Goal: Task Accomplishment & Management: Use online tool/utility

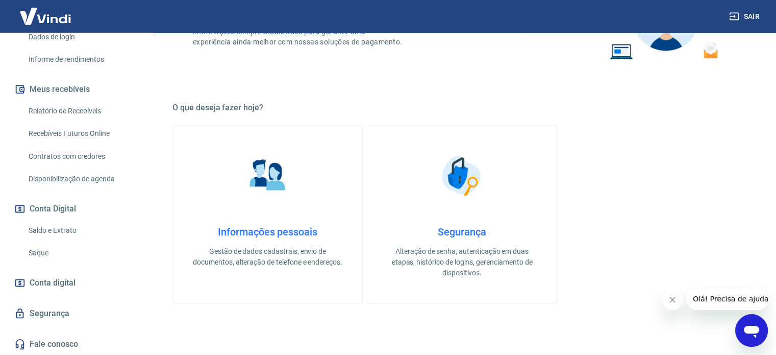
scroll to position [255, 0]
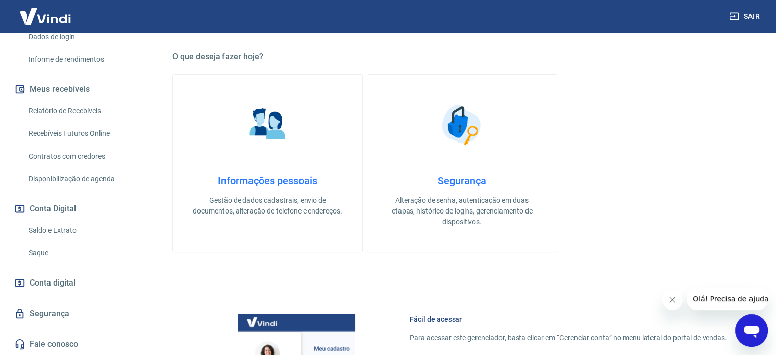
click at [21, 284] on icon at bounding box center [19, 282] width 11 height 11
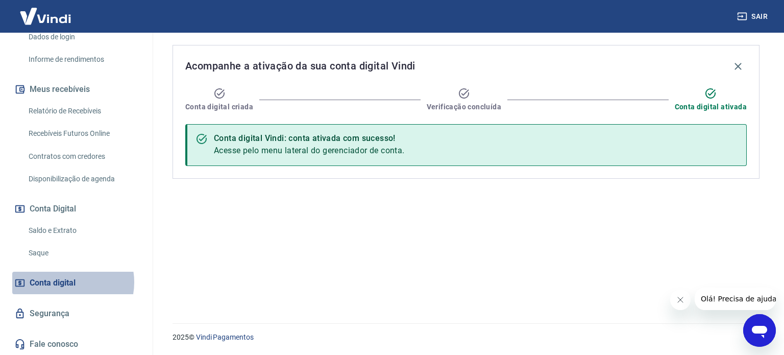
click at [67, 282] on span "Conta digital" at bounding box center [53, 283] width 46 height 14
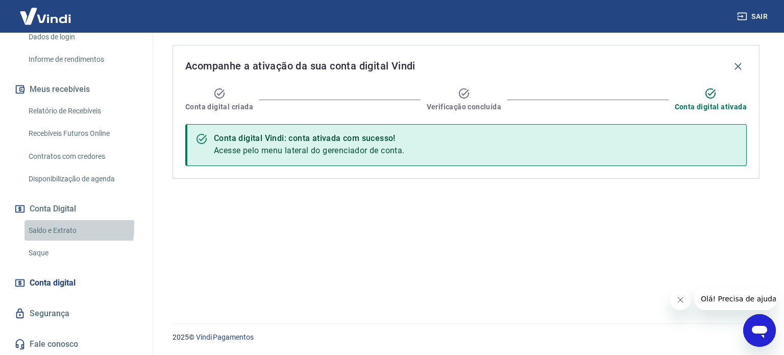
click at [51, 227] on link "Saldo e Extrato" at bounding box center [83, 230] width 116 height 21
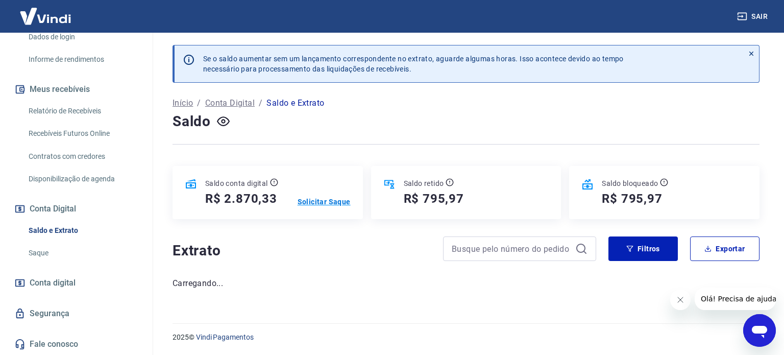
click at [322, 199] on p "Solicitar Saque" at bounding box center [324, 202] width 53 height 10
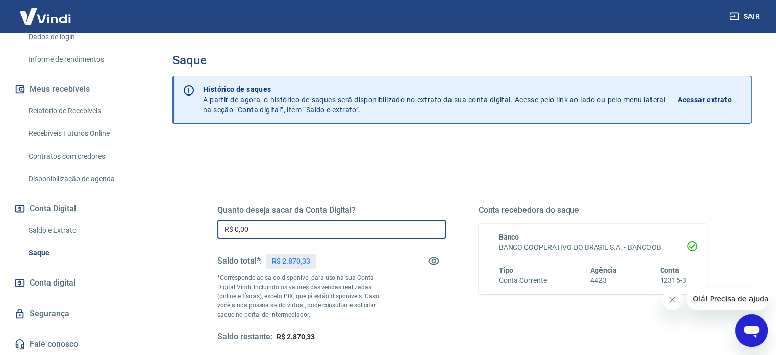
click at [321, 230] on input "R$ 0,00" at bounding box center [331, 228] width 229 height 19
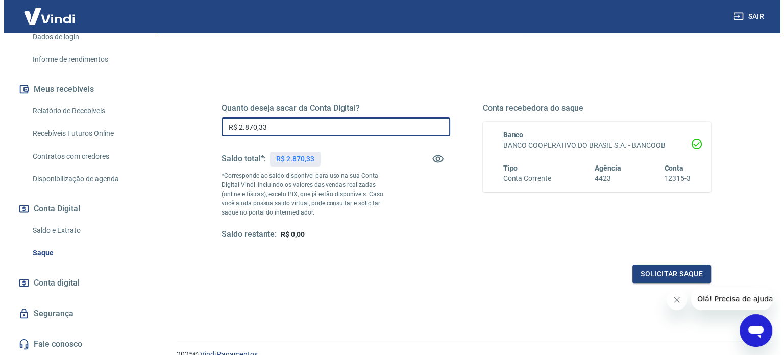
scroll to position [149, 0]
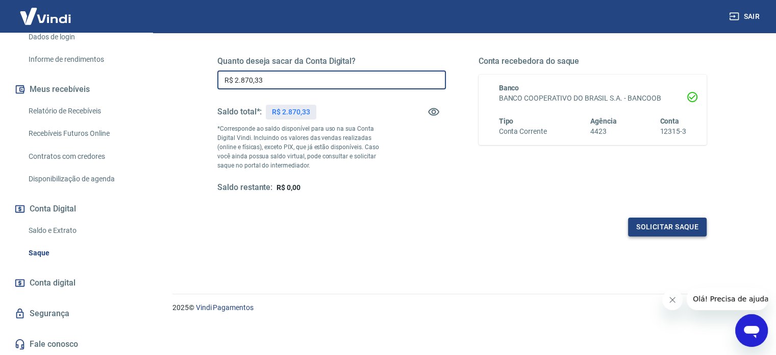
type input "R$ 2.870,33"
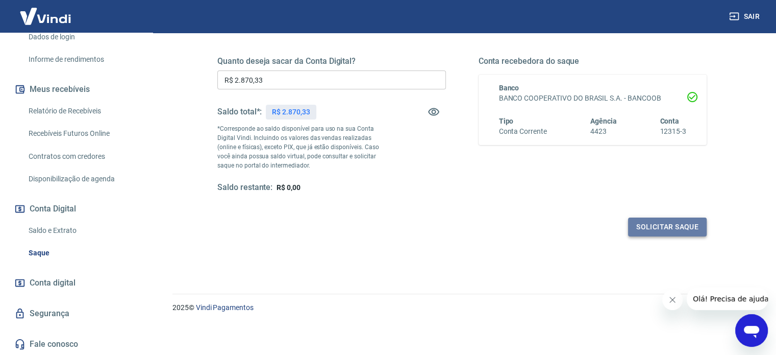
click at [653, 224] on button "Solicitar saque" at bounding box center [667, 226] width 79 height 19
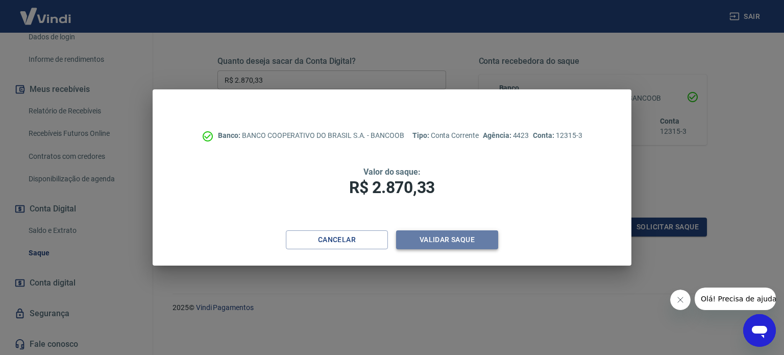
click at [478, 240] on button "Validar saque" at bounding box center [447, 239] width 102 height 19
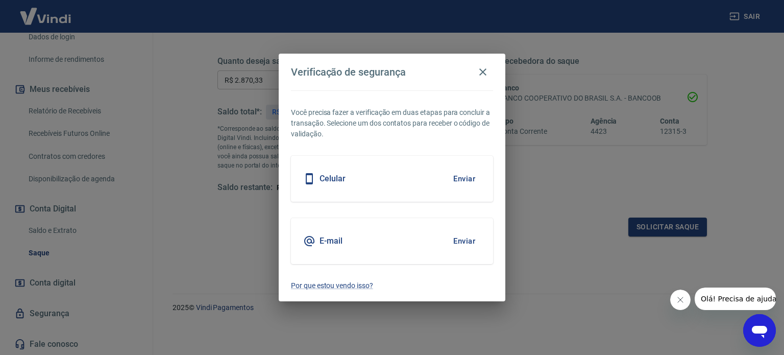
drag, startPoint x: 465, startPoint y: 164, endPoint x: 456, endPoint y: 178, distance: 16.3
click at [463, 165] on div "Celular Enviar" at bounding box center [392, 179] width 202 height 46
click at [456, 181] on button "Enviar" at bounding box center [464, 178] width 33 height 21
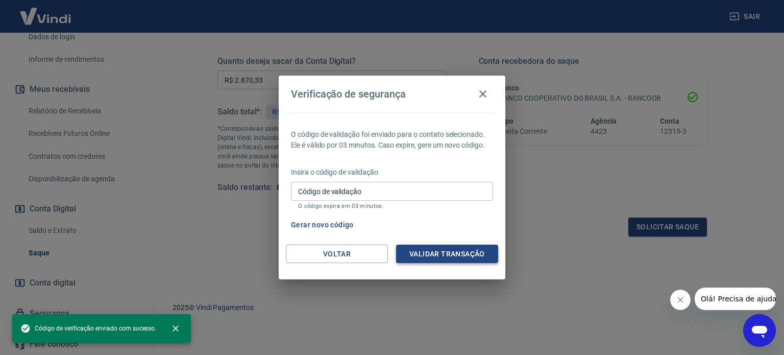
click at [425, 253] on button "Validar transação" at bounding box center [447, 254] width 102 height 19
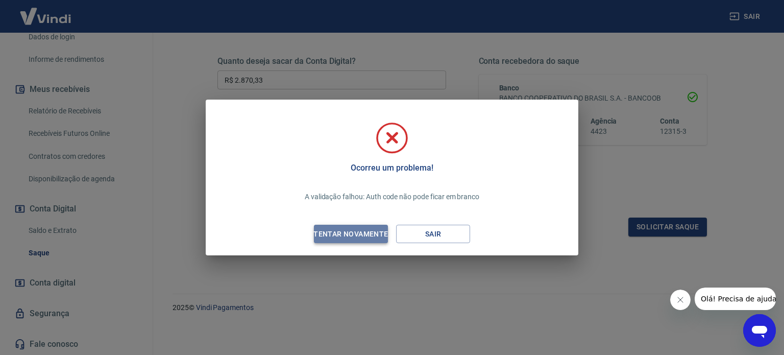
click at [369, 236] on div "Tentar novamente" at bounding box center [350, 234] width 99 height 13
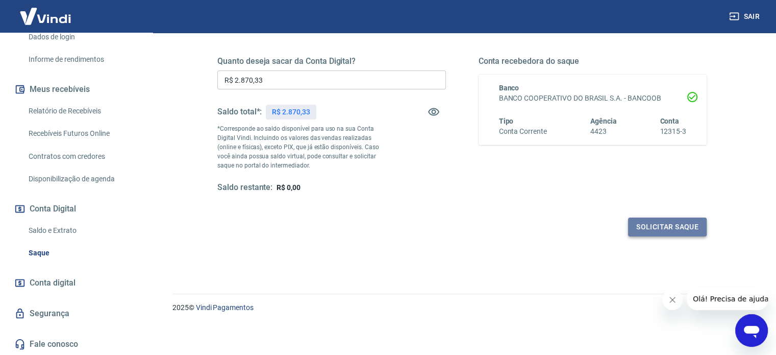
click at [668, 226] on button "Solicitar saque" at bounding box center [667, 226] width 79 height 19
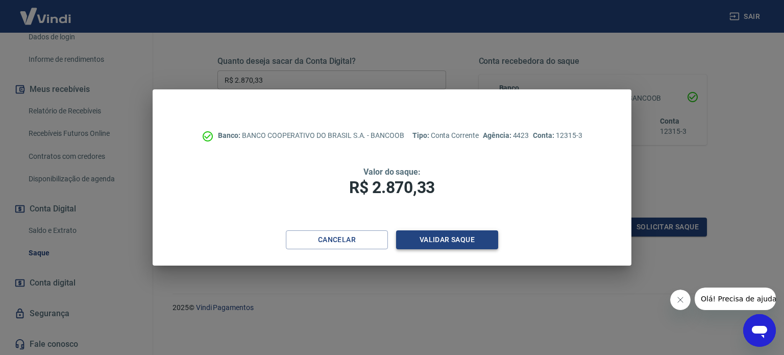
click at [452, 235] on button "Validar saque" at bounding box center [447, 239] width 102 height 19
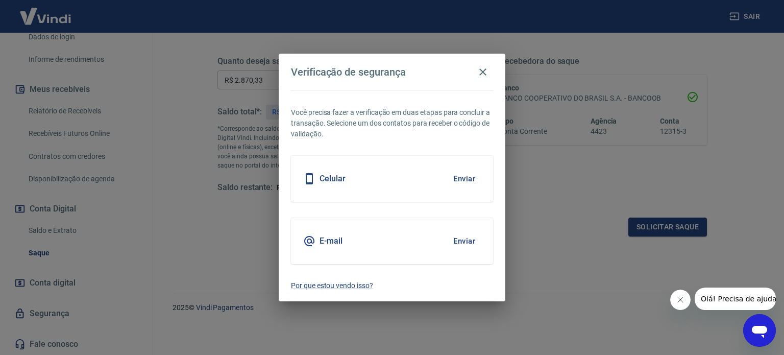
click at [450, 175] on button "Enviar" at bounding box center [464, 178] width 33 height 21
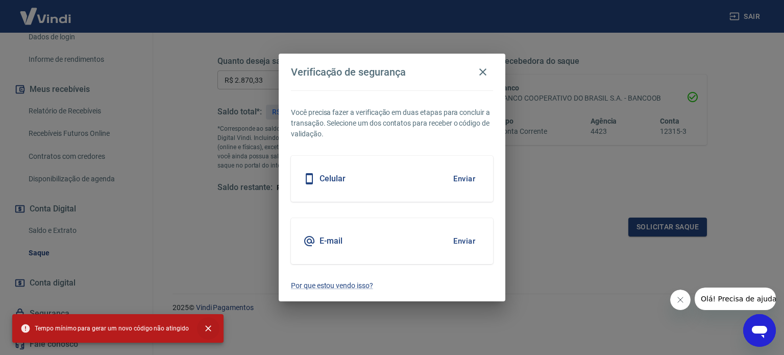
click at [207, 328] on icon "close" at bounding box center [208, 328] width 10 height 10
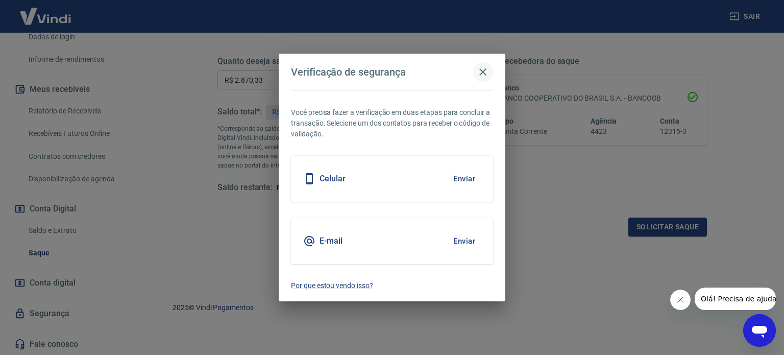
click at [483, 69] on icon "button" at bounding box center [483, 72] width 12 height 12
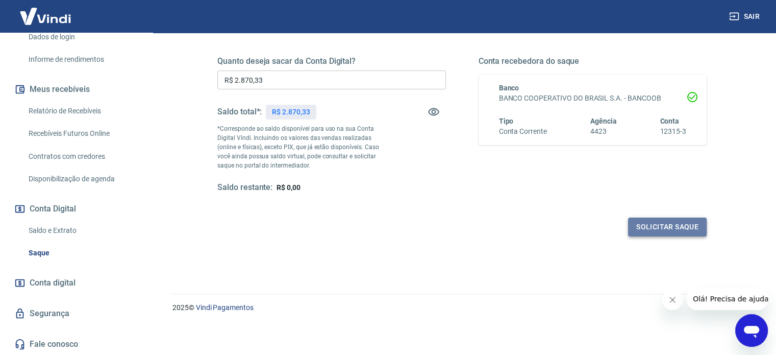
click at [649, 222] on button "Solicitar saque" at bounding box center [667, 226] width 79 height 19
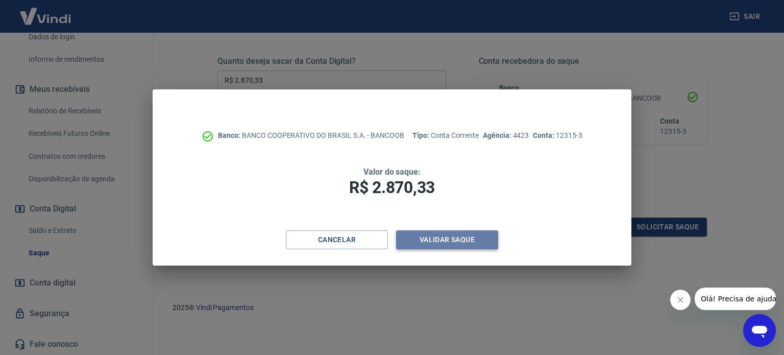
click at [453, 246] on button "Validar saque" at bounding box center [447, 239] width 102 height 19
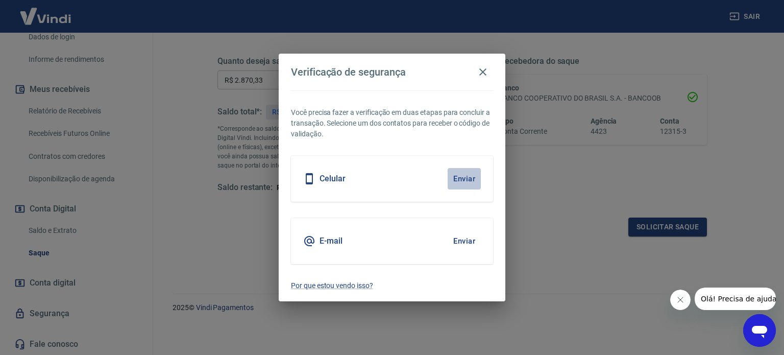
click at [459, 176] on button "Enviar" at bounding box center [464, 178] width 33 height 21
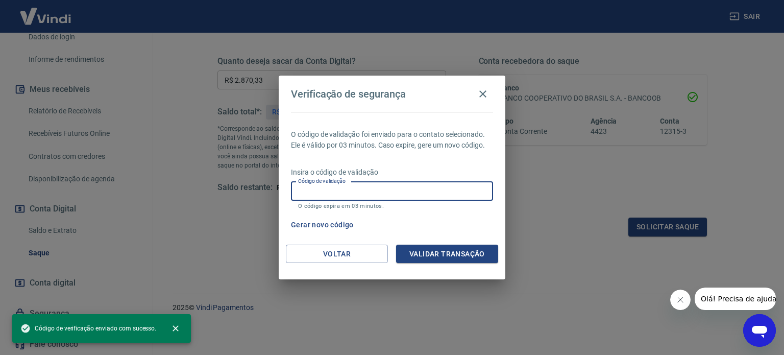
click at [405, 188] on input "Código de validação" at bounding box center [392, 191] width 202 height 19
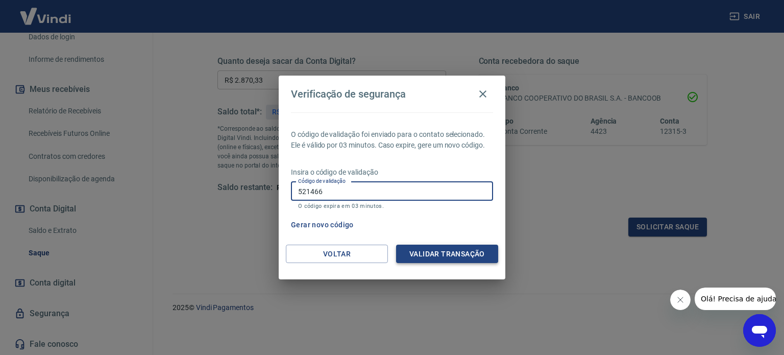
type input "521466"
click at [448, 249] on button "Validar transação" at bounding box center [447, 254] width 102 height 19
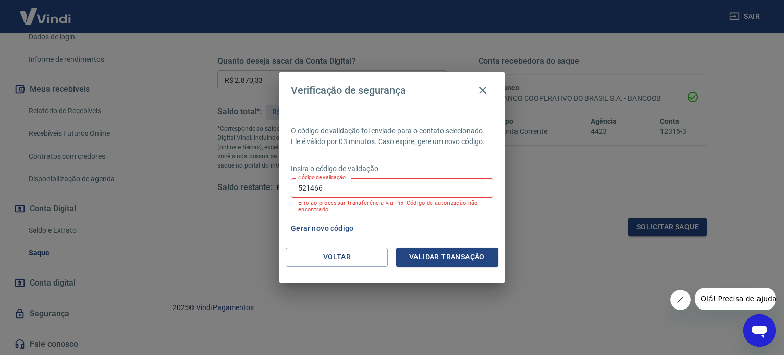
click at [417, 187] on input "521466" at bounding box center [392, 187] width 202 height 19
click at [430, 191] on input "Código de validação" at bounding box center [392, 187] width 202 height 19
click at [474, 232] on div "Gerar novo código" at bounding box center [390, 228] width 206 height 19
click at [438, 187] on input "Código de validação" at bounding box center [392, 187] width 202 height 19
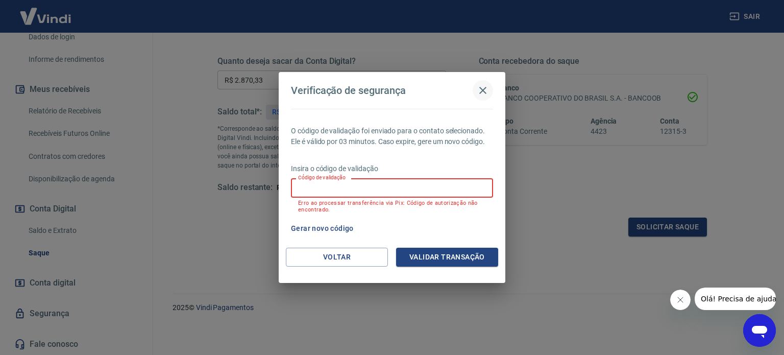
click at [486, 91] on icon "button" at bounding box center [483, 90] width 12 height 12
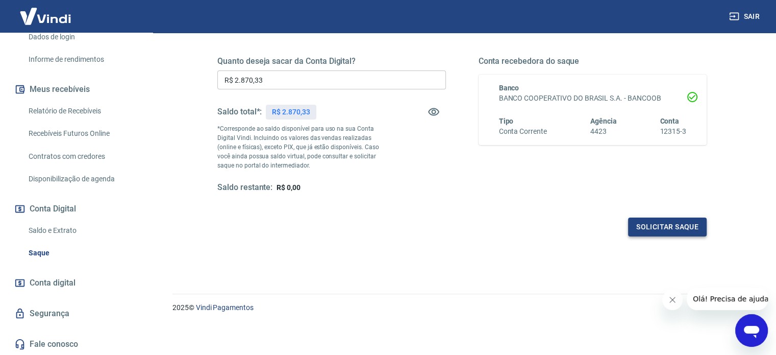
click at [659, 221] on button "Solicitar saque" at bounding box center [667, 226] width 79 height 19
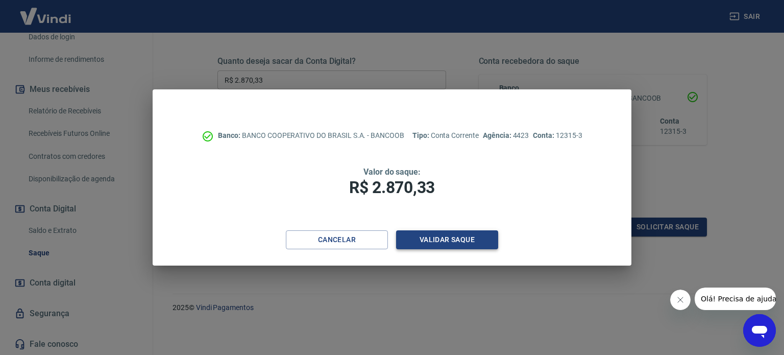
click at [481, 237] on button "Validar saque" at bounding box center [447, 239] width 102 height 19
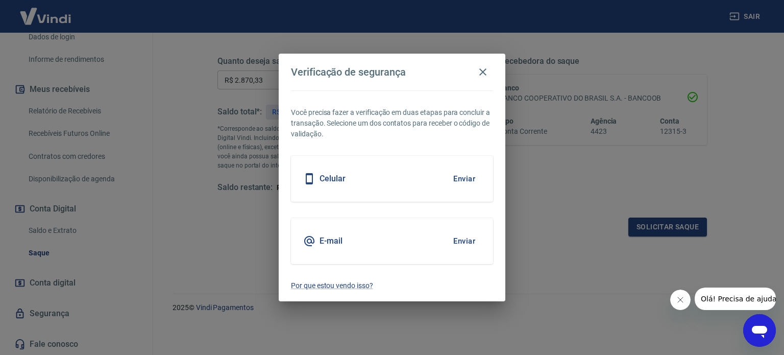
click at [459, 177] on button "Enviar" at bounding box center [464, 178] width 33 height 21
click at [459, 176] on button "Enviar" at bounding box center [464, 178] width 33 height 21
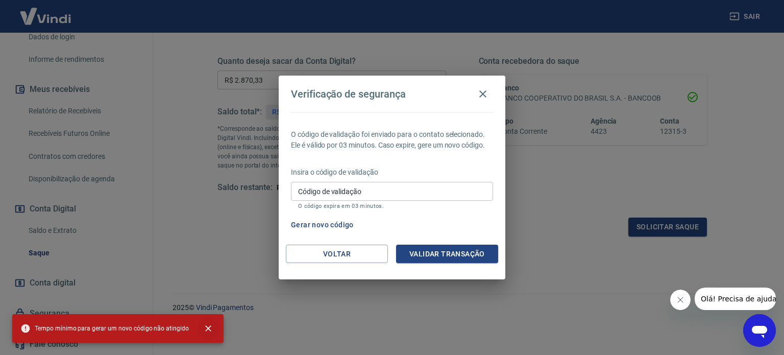
click at [203, 327] on icon "close" at bounding box center [208, 328] width 10 height 10
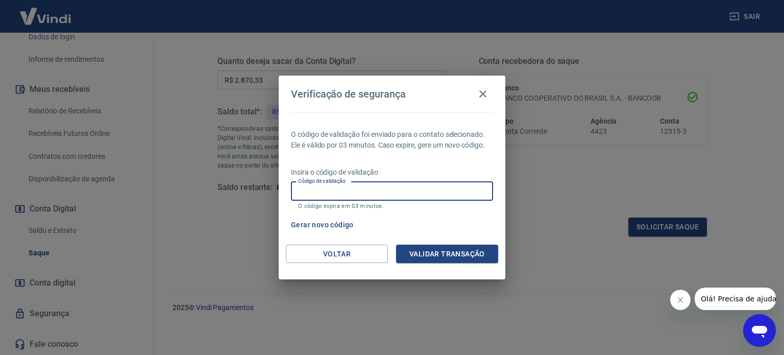
click at [343, 197] on input "Código de validação" at bounding box center [392, 191] width 202 height 19
type input "555078"
click at [445, 246] on button "Validar transação" at bounding box center [447, 254] width 102 height 19
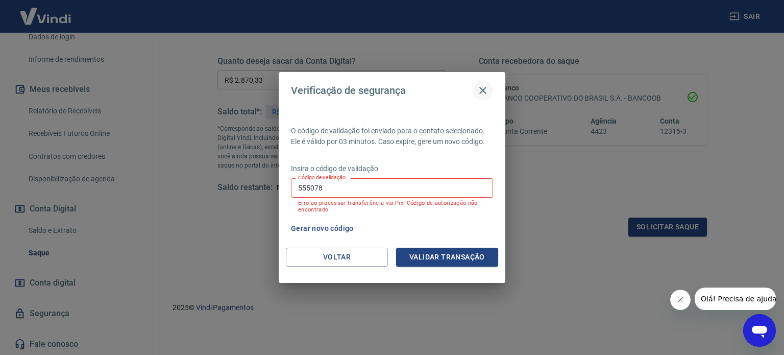
click at [481, 87] on icon "button" at bounding box center [483, 90] width 12 height 12
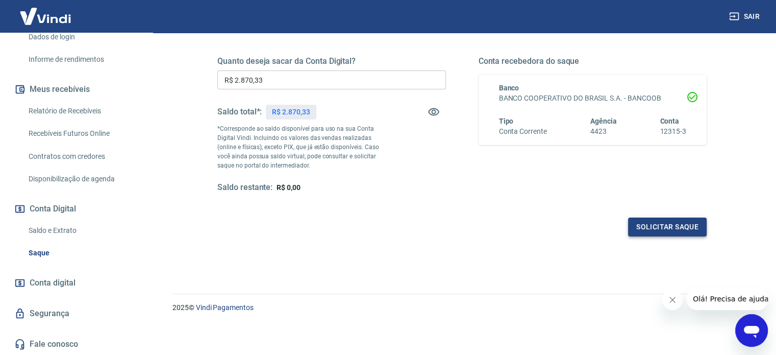
click at [684, 225] on button "Solicitar saque" at bounding box center [667, 226] width 79 height 19
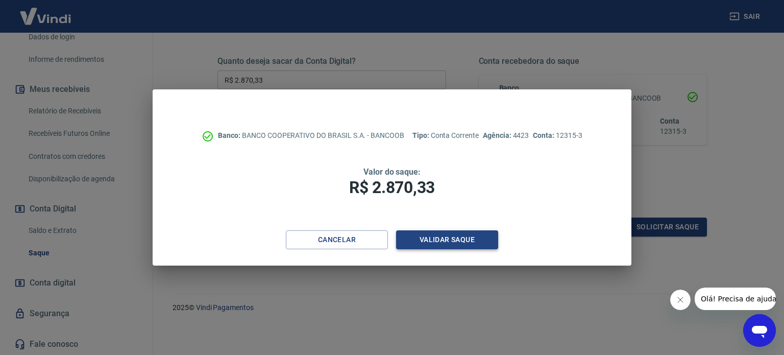
click at [472, 236] on button "Validar saque" at bounding box center [447, 239] width 102 height 19
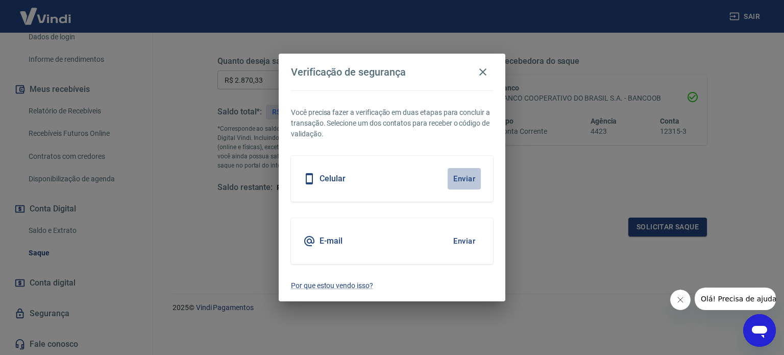
click at [468, 173] on button "Enviar" at bounding box center [464, 178] width 33 height 21
click at [468, 174] on button "Enviar" at bounding box center [464, 178] width 33 height 21
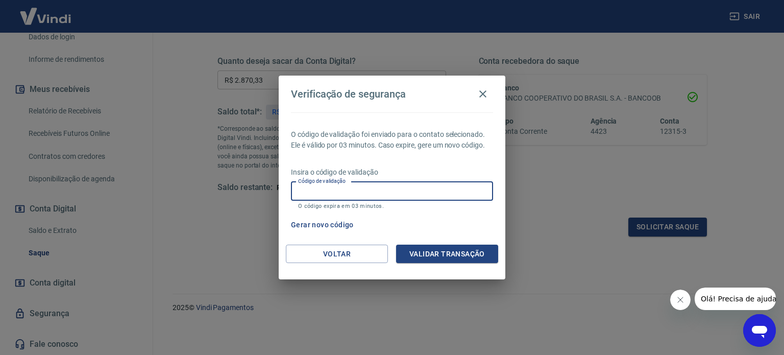
click at [439, 188] on input "Código de validação" at bounding box center [392, 191] width 202 height 19
type input "158809"
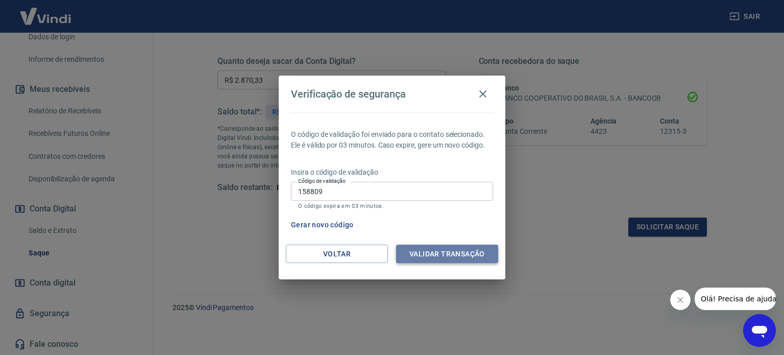
click at [457, 247] on button "Validar transação" at bounding box center [447, 254] width 102 height 19
